Goal: Complete application form

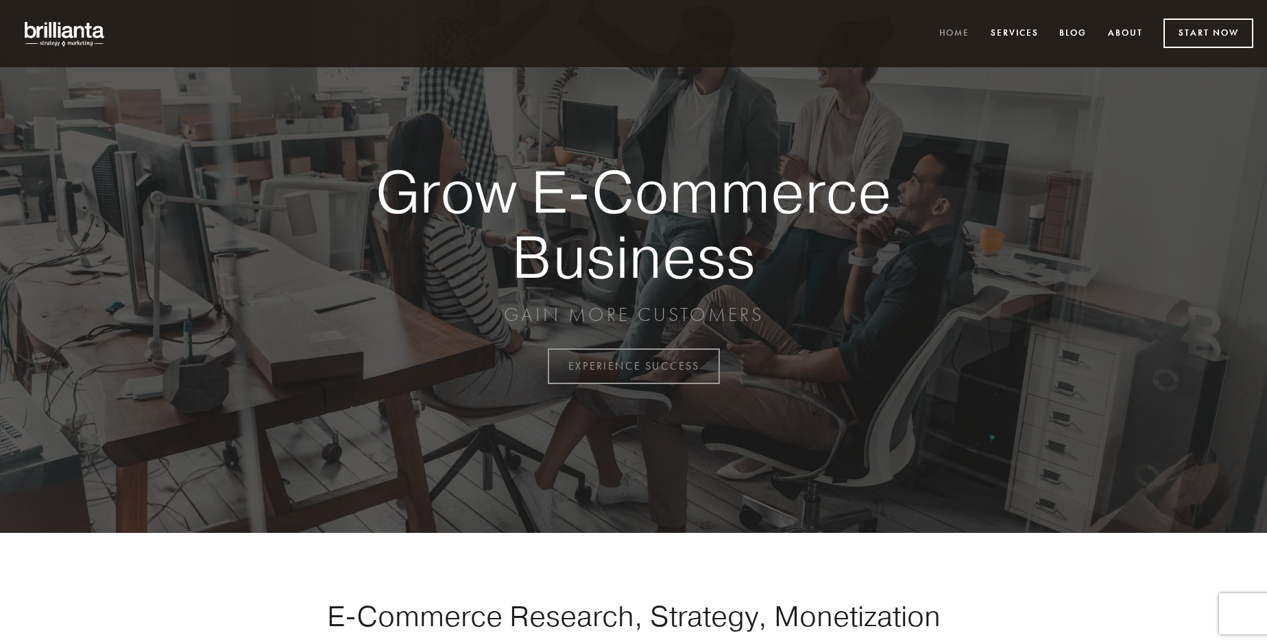
scroll to position [3594, 0]
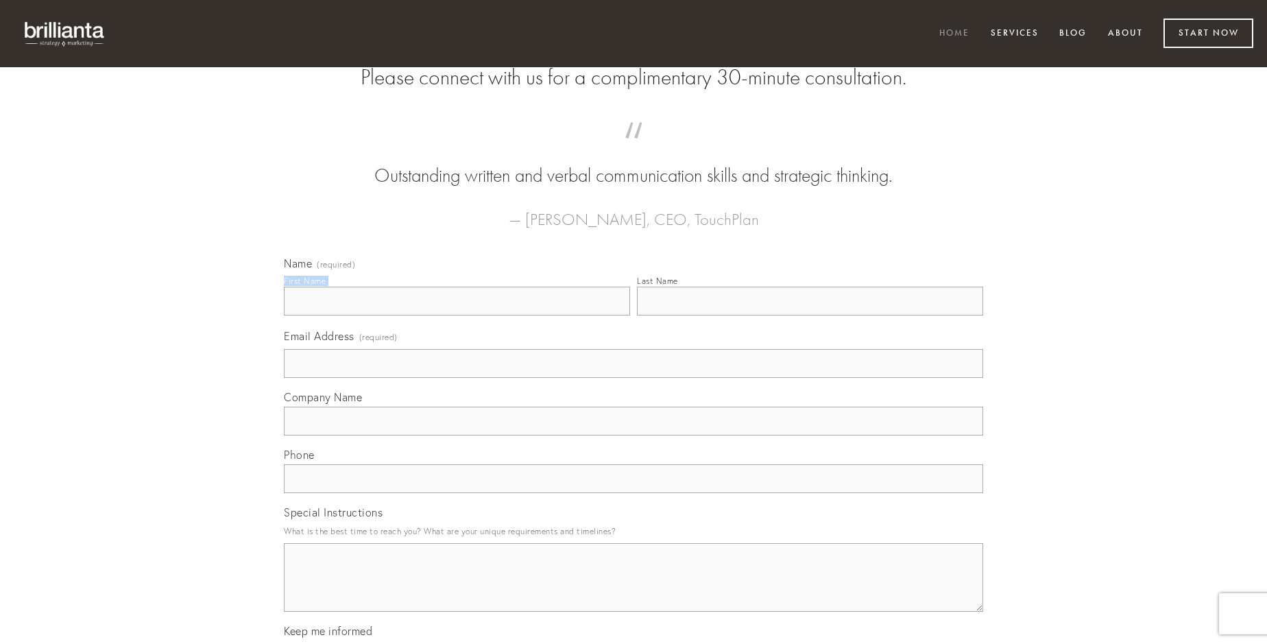
type input "[PERSON_NAME]"
click at [810, 315] on input "Last Name" at bounding box center [810, 301] width 346 height 29
type input "[PERSON_NAME]"
click at [634, 378] on input "Email Address (required)" at bounding box center [633, 363] width 699 height 29
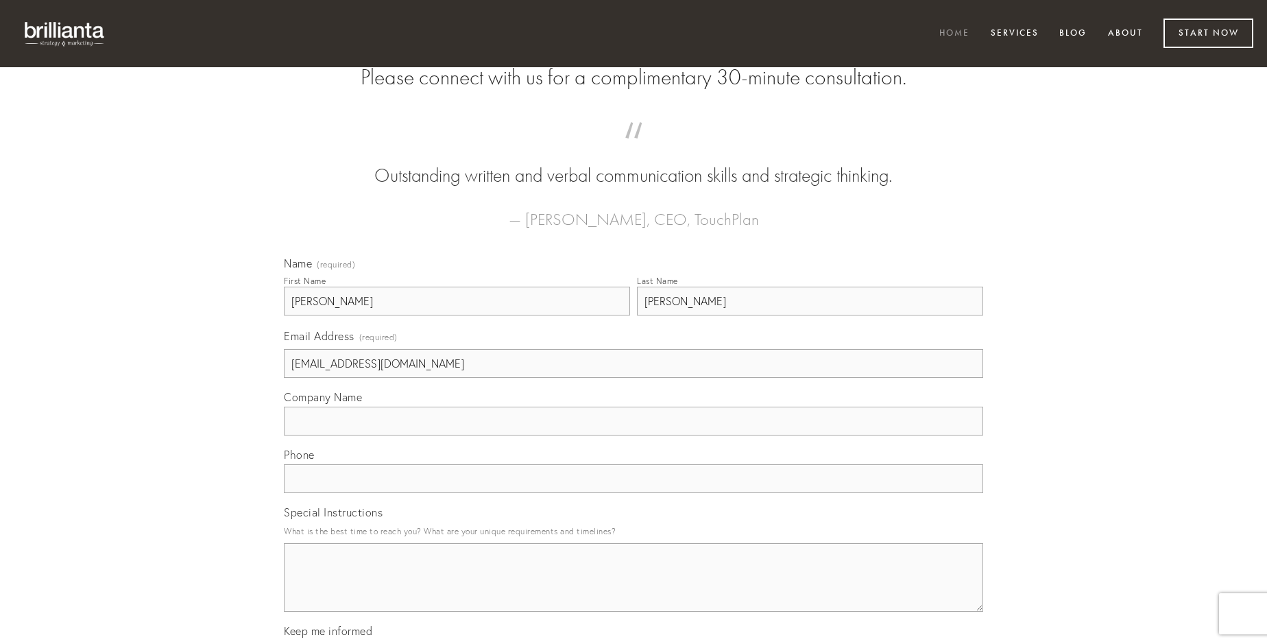
type input "[EMAIL_ADDRESS][DOMAIN_NAME]"
click at [634, 435] on input "Company Name" at bounding box center [633, 421] width 699 height 29
type input "pauper"
click at [634, 493] on input "text" at bounding box center [633, 478] width 699 height 29
click at [634, 590] on textarea "Special Instructions" at bounding box center [633, 577] width 699 height 69
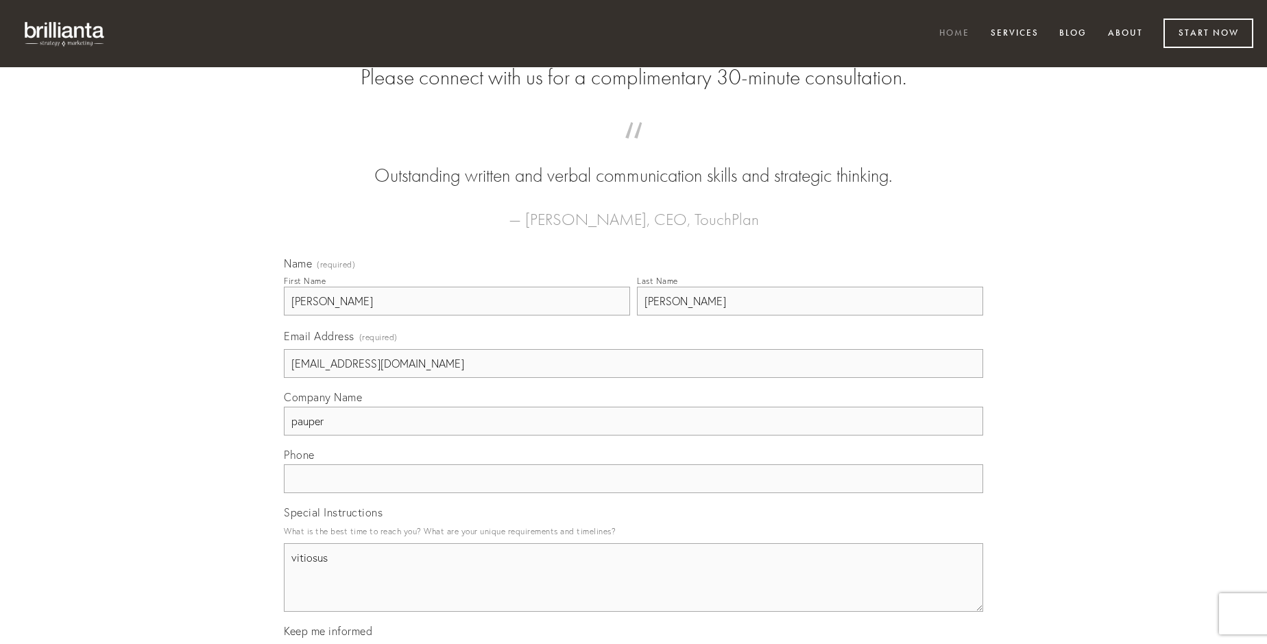
type textarea "vitiosus"
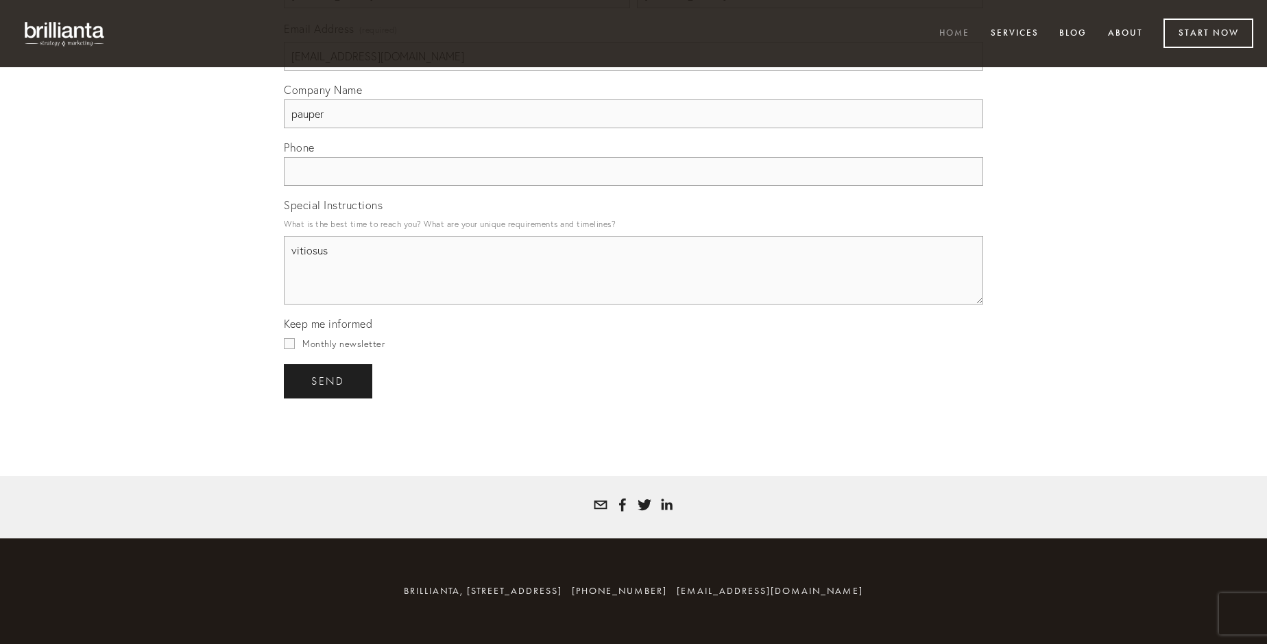
click at [329, 381] on span "send" at bounding box center [328, 381] width 34 height 12
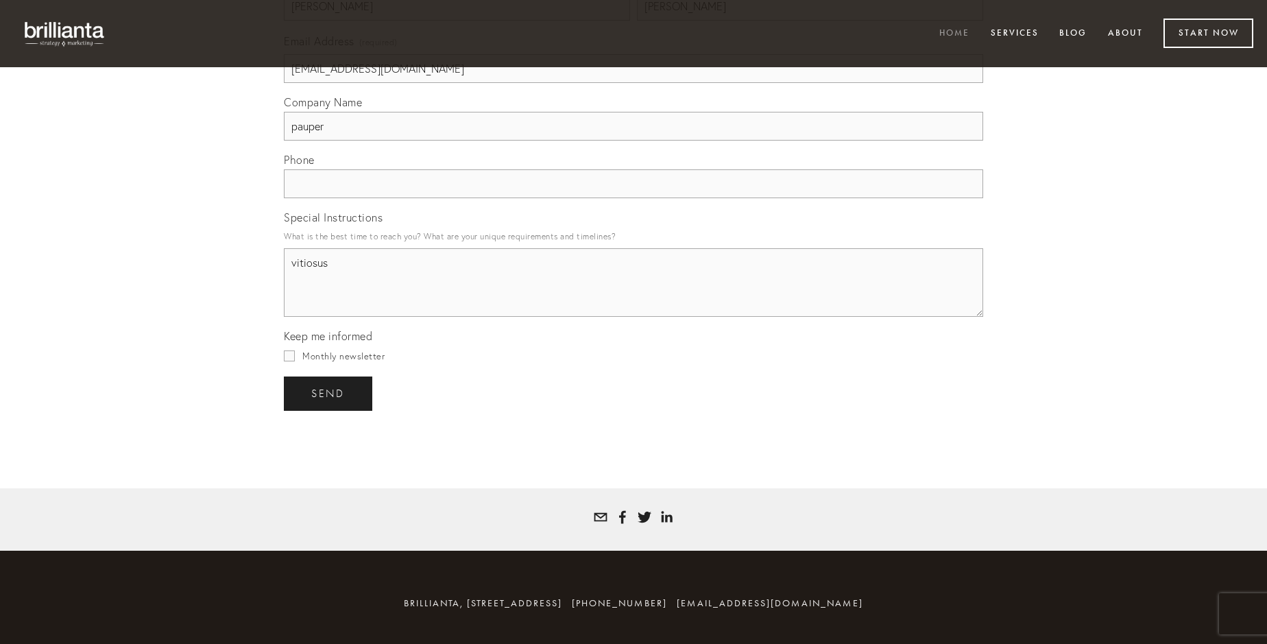
scroll to position [3554, 0]
